Goal: Task Accomplishment & Management: Manage account settings

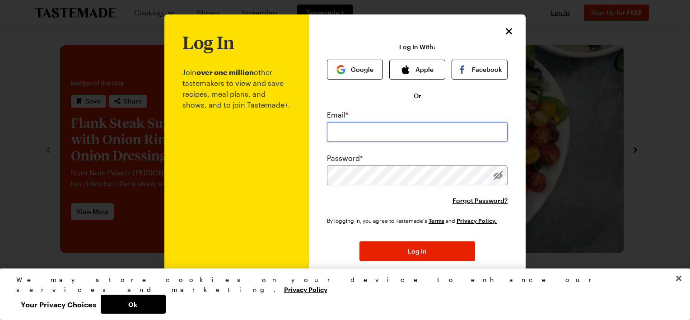
click at [350, 130] on input "email" at bounding box center [417, 132] width 181 height 20
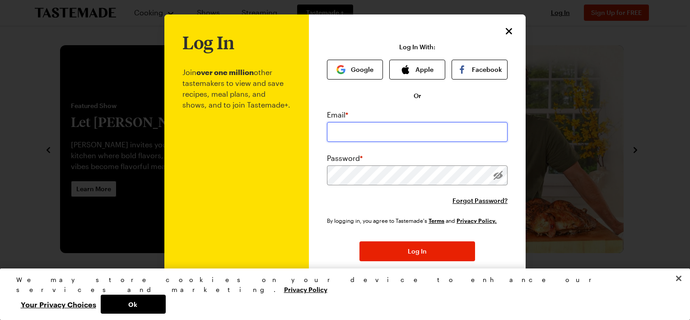
type input "[EMAIL_ADDRESS][DOMAIN_NAME]"
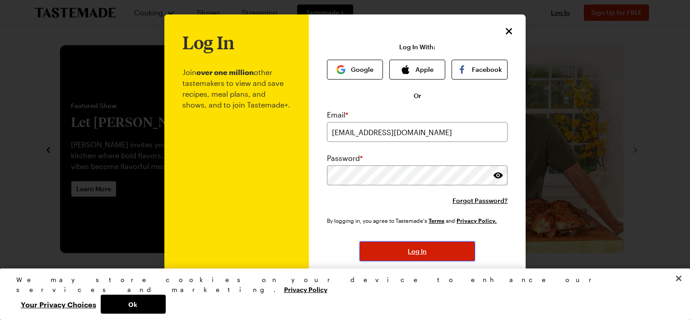
click at [415, 253] on span "Log In" at bounding box center [417, 251] width 19 height 9
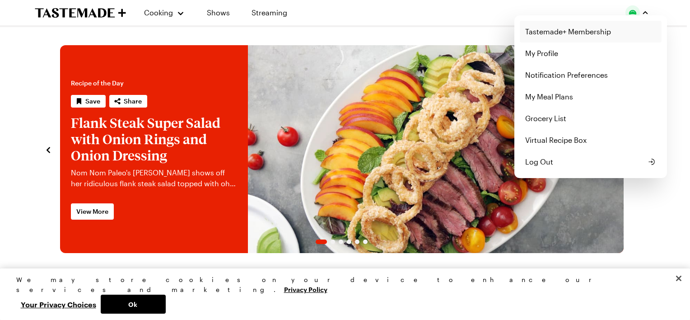
click at [599, 28] on link "Tastemade+ Membership" at bounding box center [591, 32] width 142 height 22
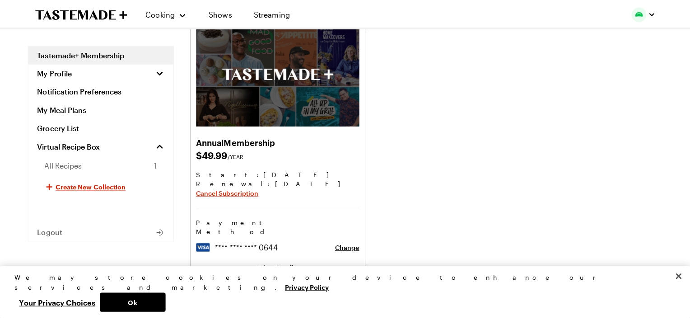
scroll to position [90, 0]
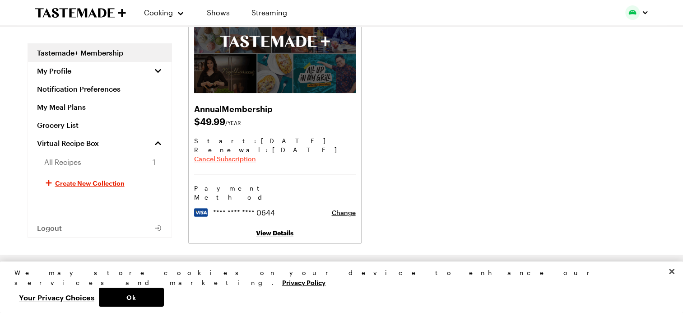
click at [244, 158] on span "Cancel Subscription" at bounding box center [225, 158] width 62 height 9
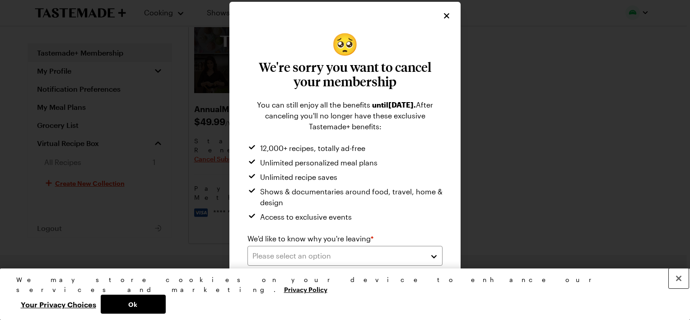
click at [679, 288] on button "Close" at bounding box center [679, 278] width 20 height 20
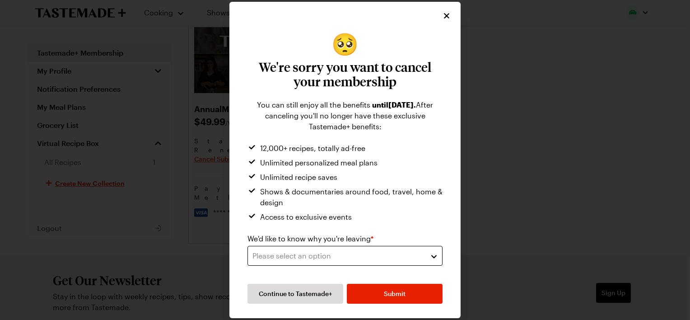
click at [435, 257] on button "Please select an option" at bounding box center [345, 256] width 195 height 20
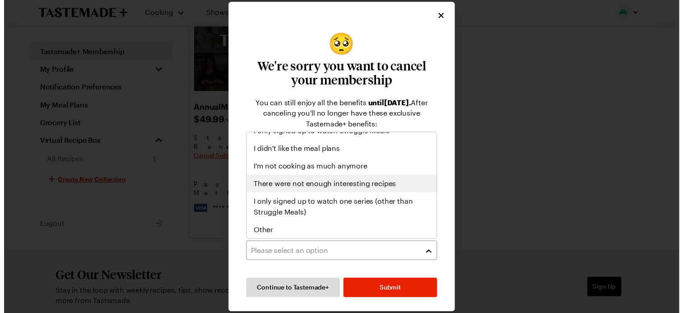
scroll to position [0, 0]
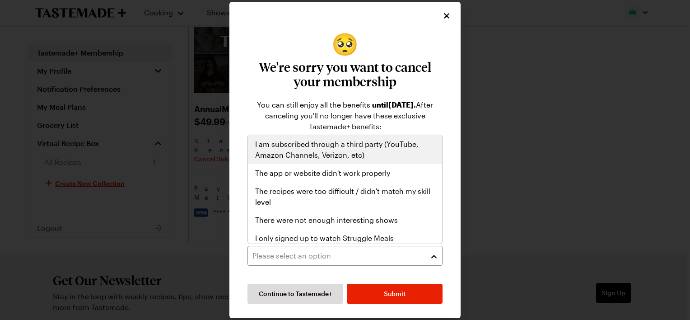
click at [349, 151] on span "I am subscribed through a third party (YouTube, Amazon Channels, Verizon, etc)" at bounding box center [345, 150] width 180 height 22
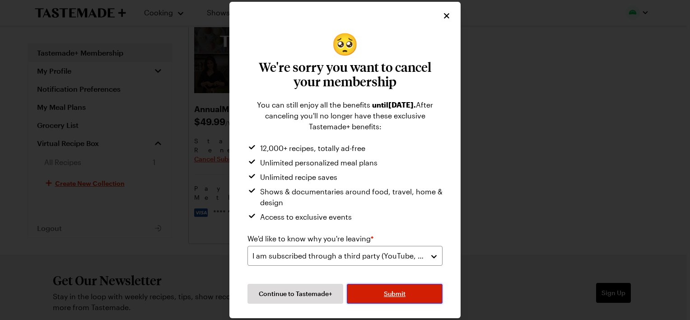
click at [406, 295] on button "Submit" at bounding box center [395, 294] width 96 height 20
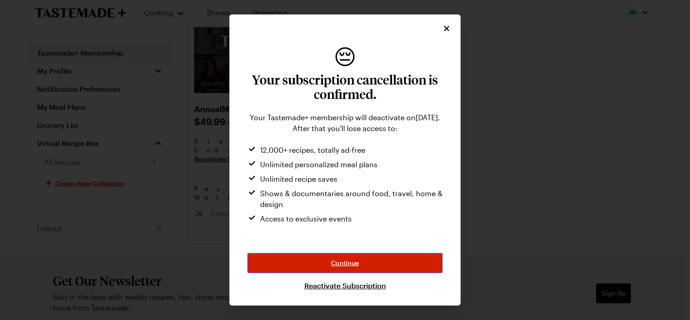
click at [392, 265] on button "Continue" at bounding box center [345, 263] width 195 height 20
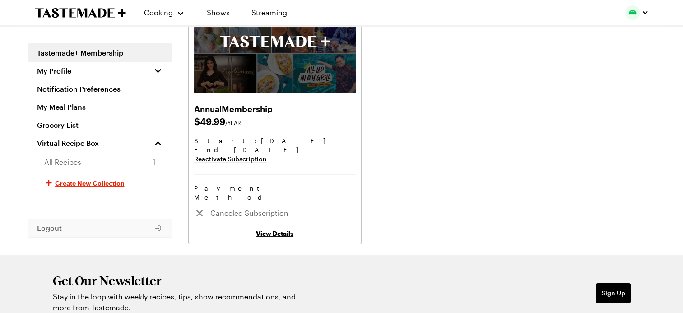
click at [56, 226] on span "Logout" at bounding box center [49, 228] width 25 height 9
